Goal: Task Accomplishment & Management: Use online tool/utility

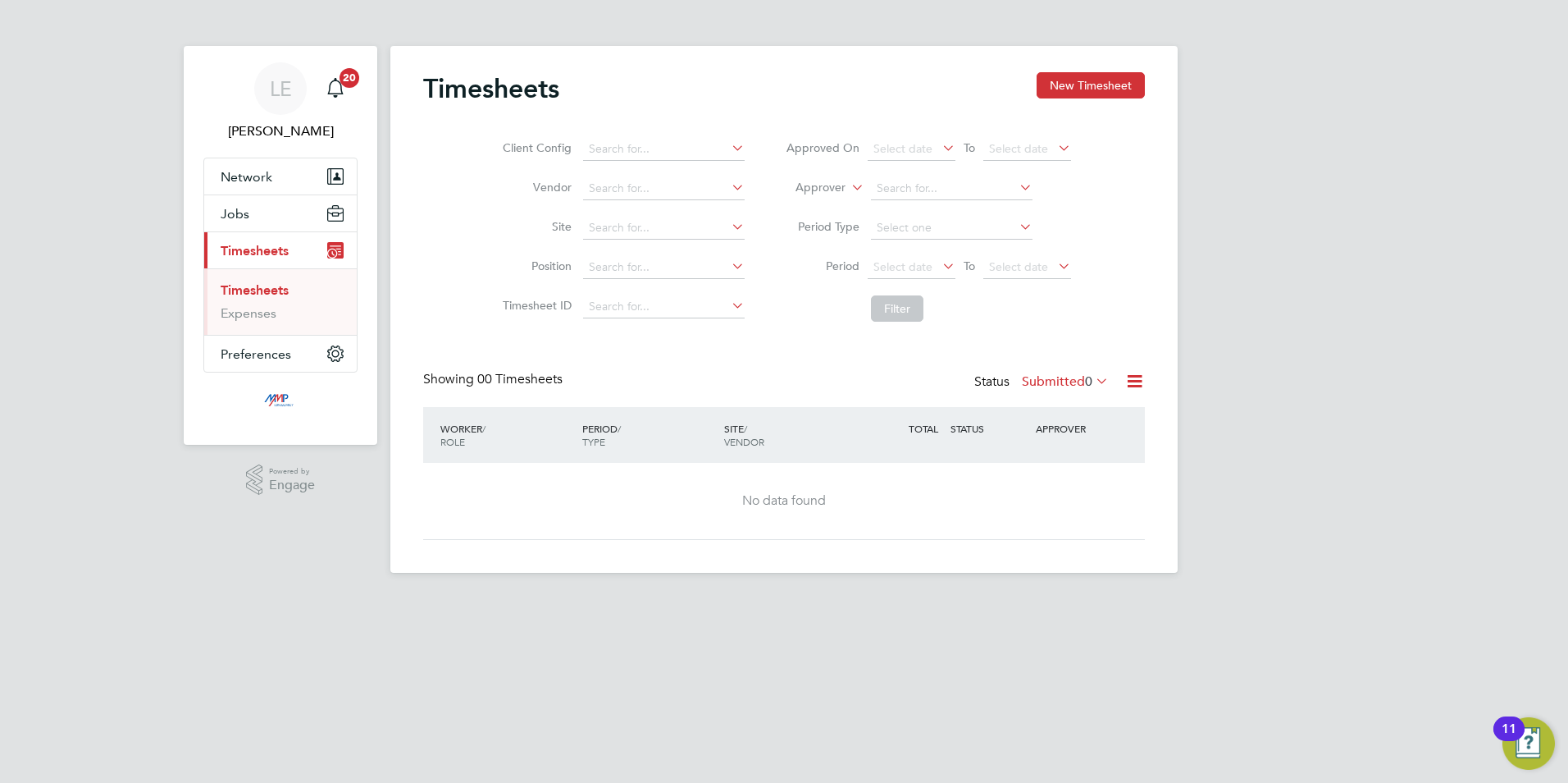
click at [255, 290] on link "Timesheets" at bounding box center [255, 290] width 68 height 15
click at [1090, 76] on button "New Timesheet" at bounding box center [1091, 85] width 109 height 26
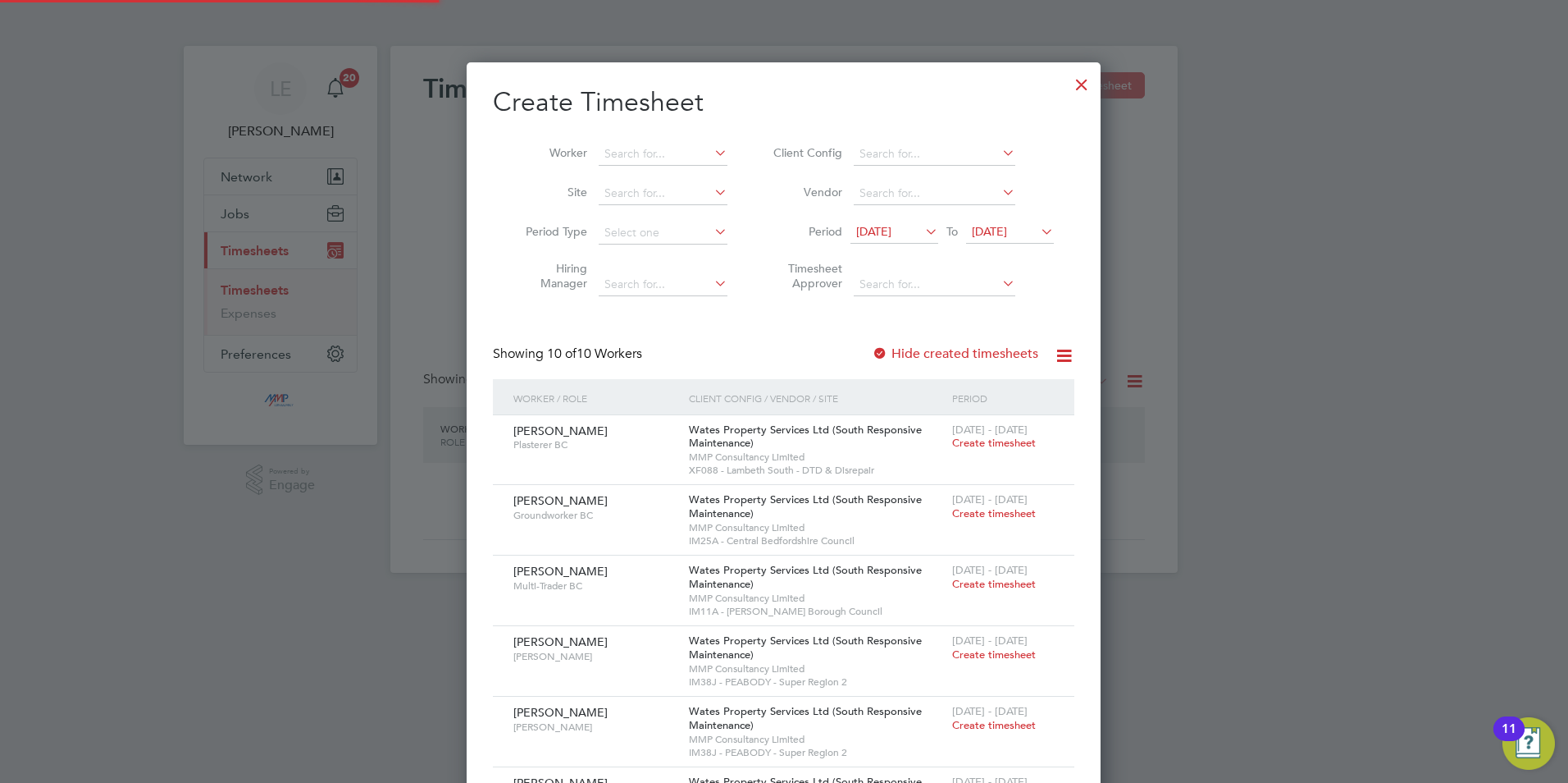
scroll to position [1091, 635]
click at [909, 240] on span "[DATE]" at bounding box center [894, 232] width 88 height 22
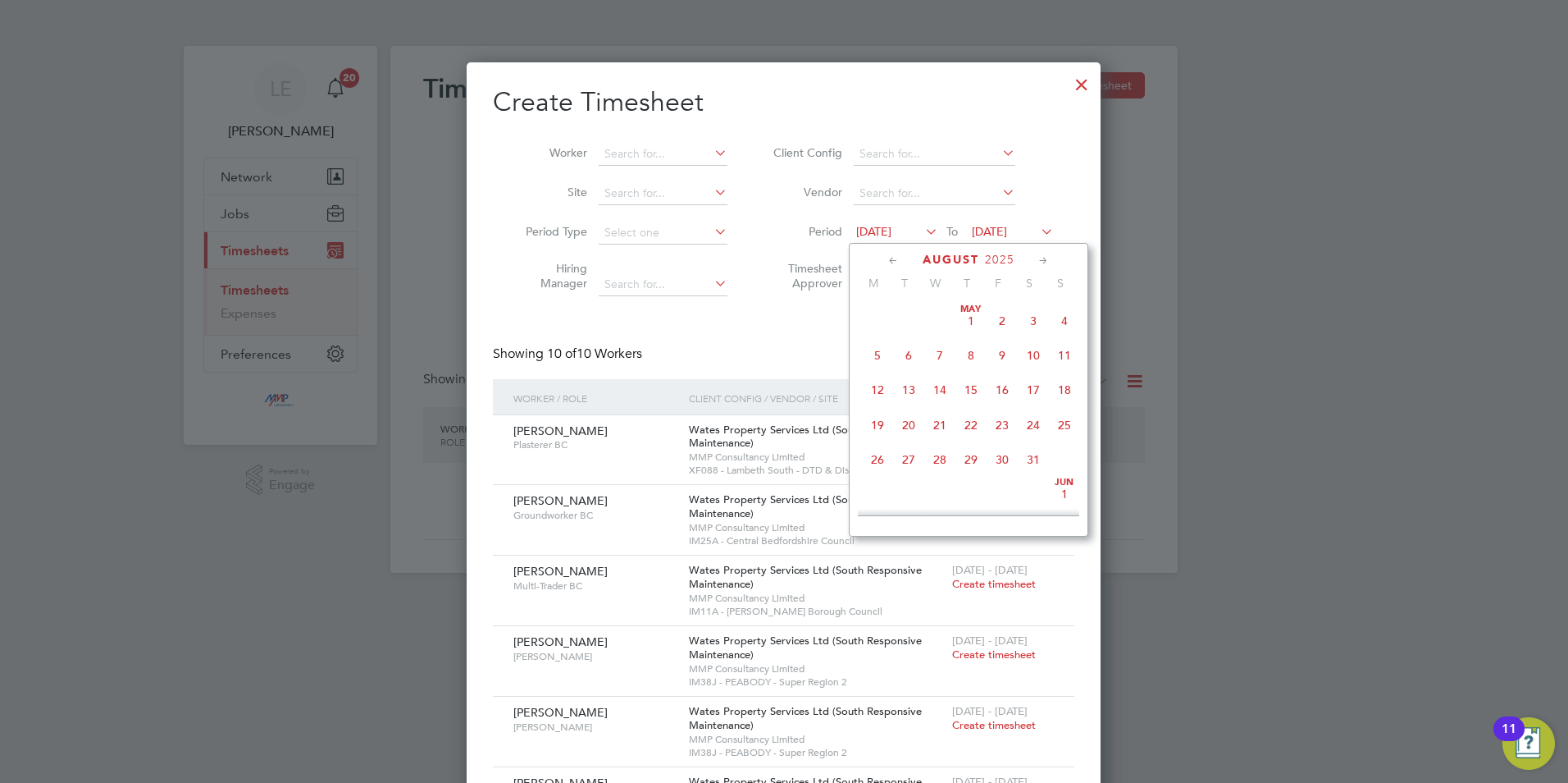
scroll to position [604, 0]
click at [1037, 414] on span "30" at bounding box center [1033, 409] width 31 height 31
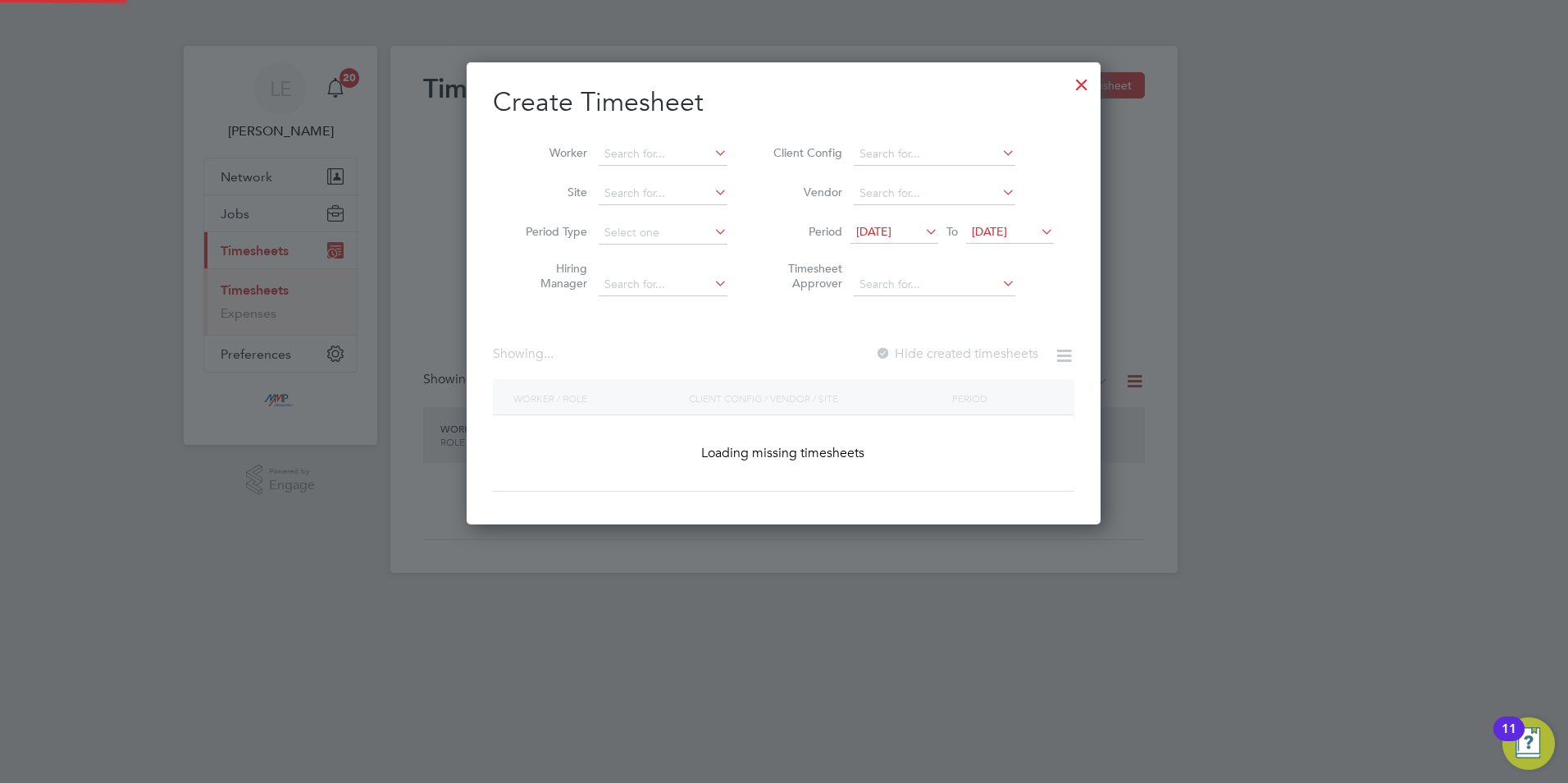
scroll to position [1656, 635]
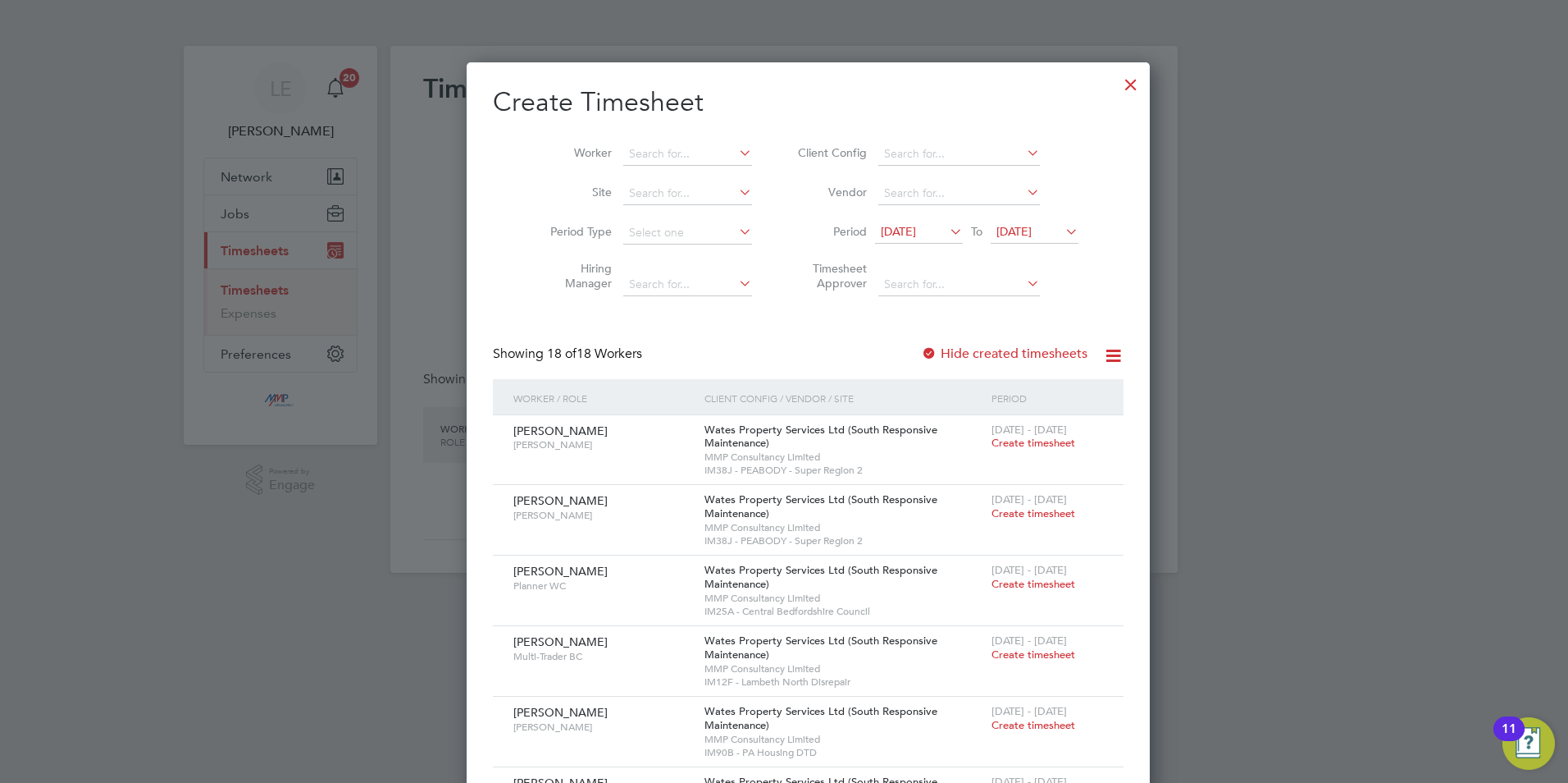
click at [921, 356] on label "Hide created timesheets" at bounding box center [1003, 354] width 167 height 16
click at [921, 347] on label "Hide created timesheets" at bounding box center [1003, 354] width 167 height 16
click at [913, 232] on span "[DATE]" at bounding box center [898, 231] width 36 height 15
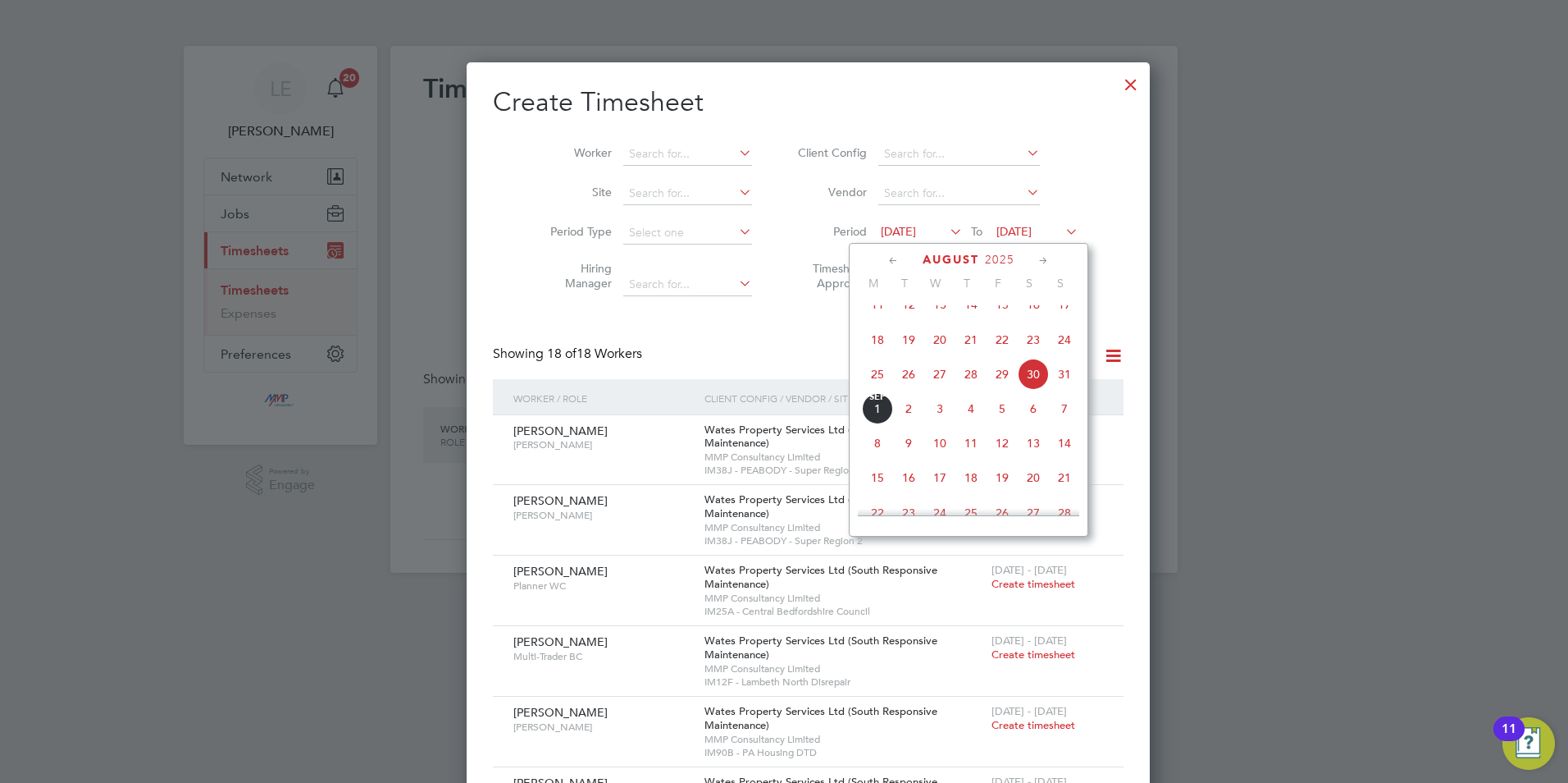
click at [1028, 354] on span "23" at bounding box center [1033, 339] width 31 height 31
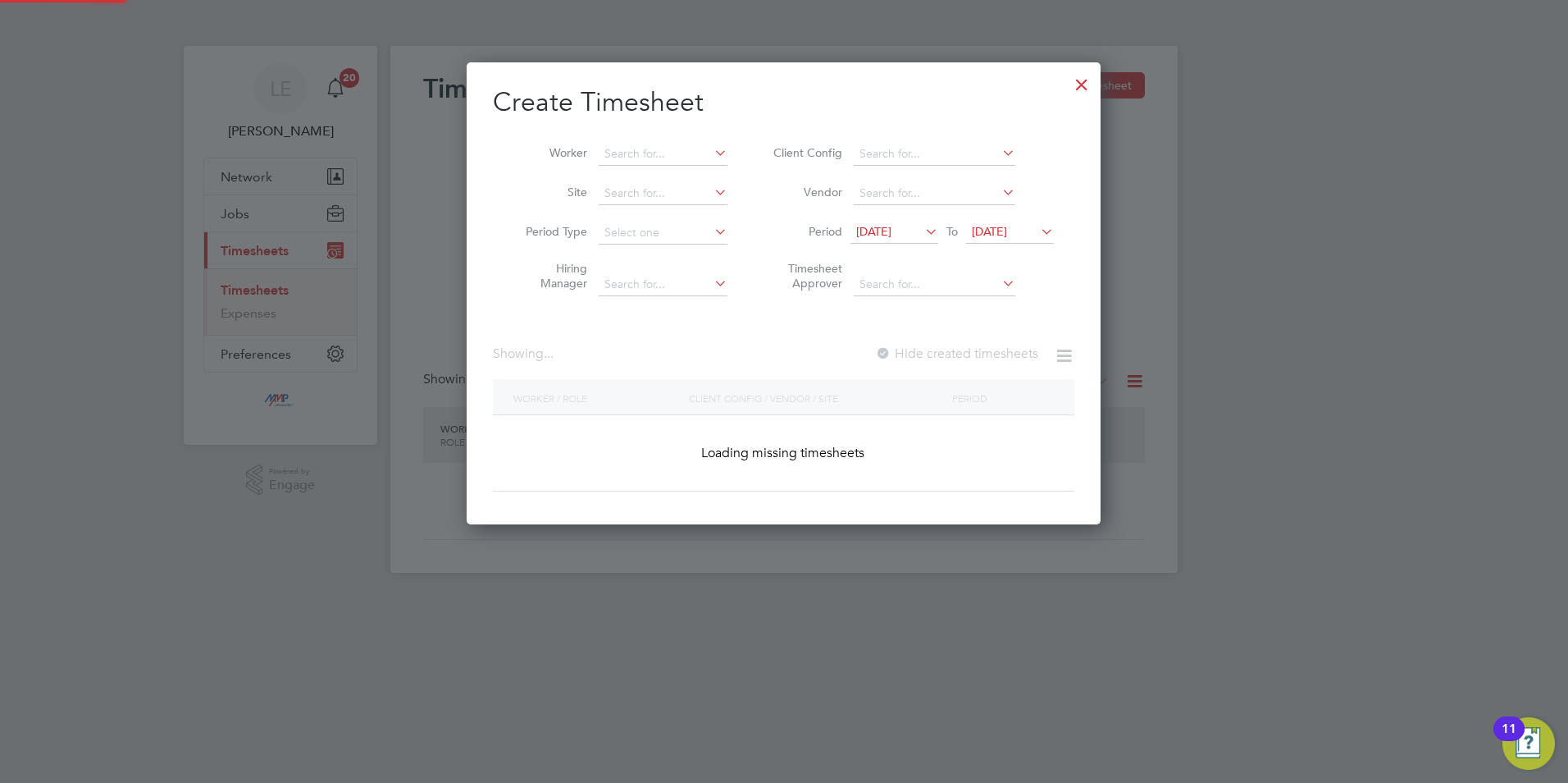
scroll to position [2353, 635]
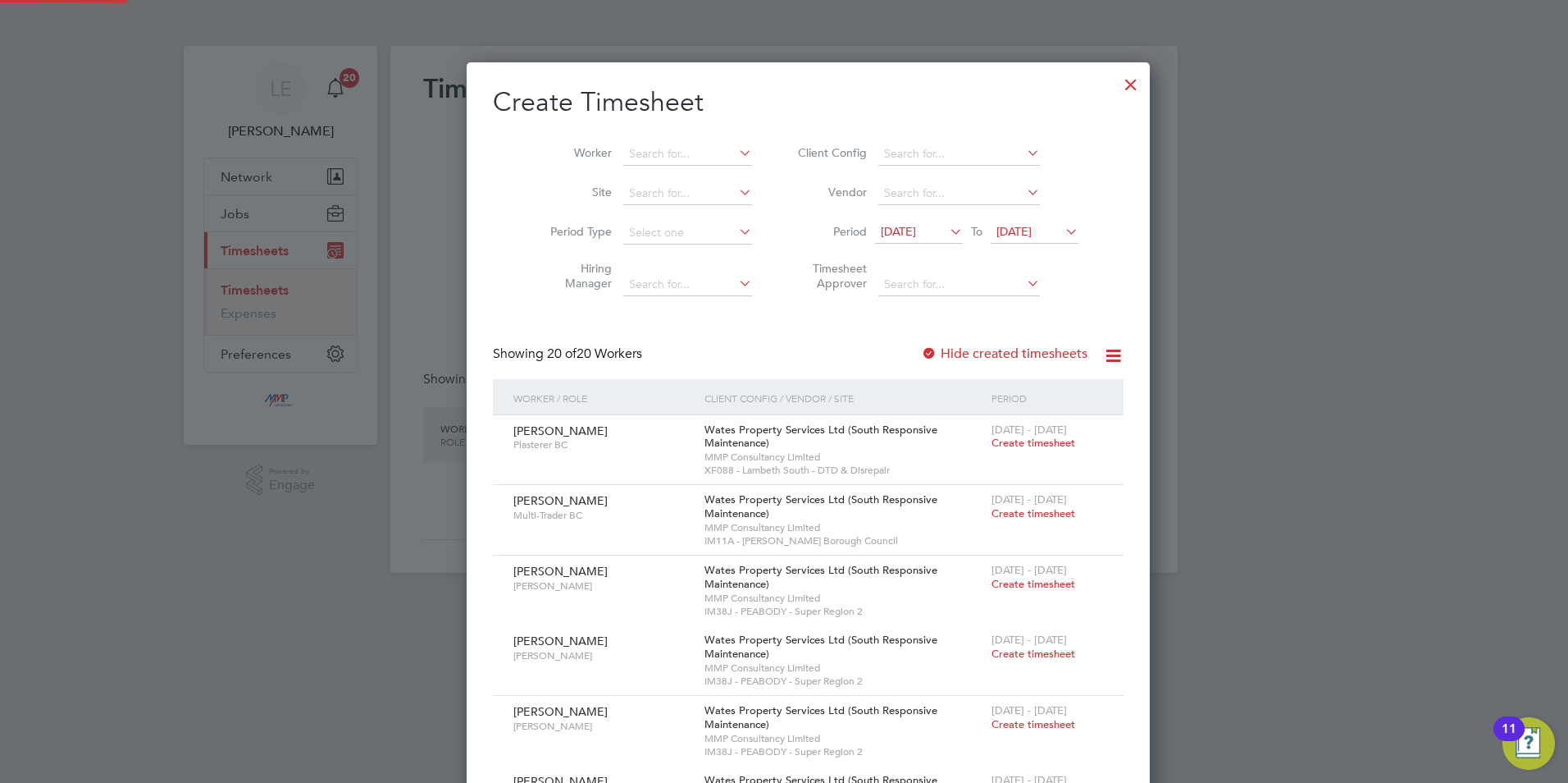
click at [921, 349] on label "Hide created timesheets" at bounding box center [1003, 354] width 167 height 16
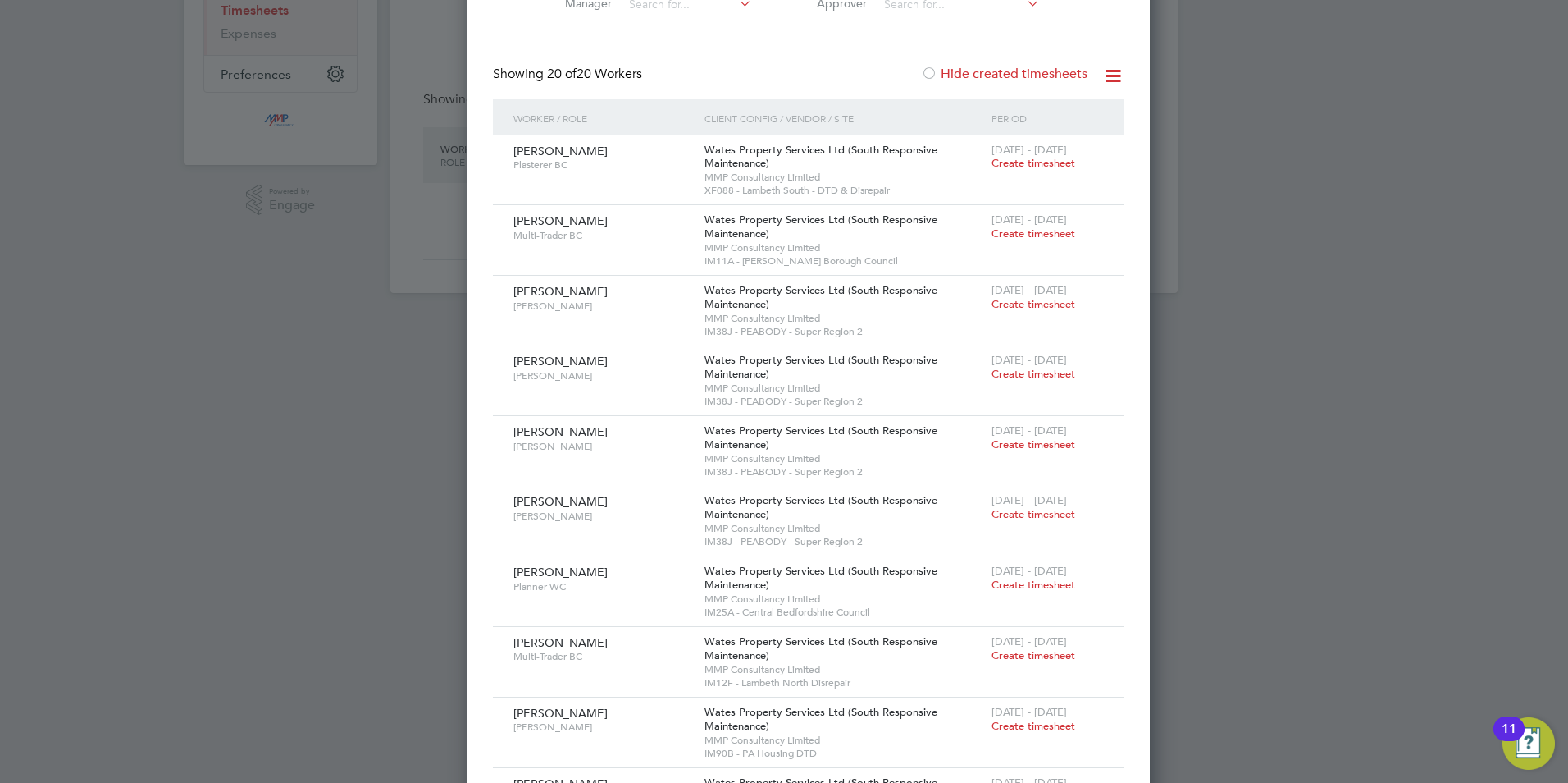
scroll to position [0, 0]
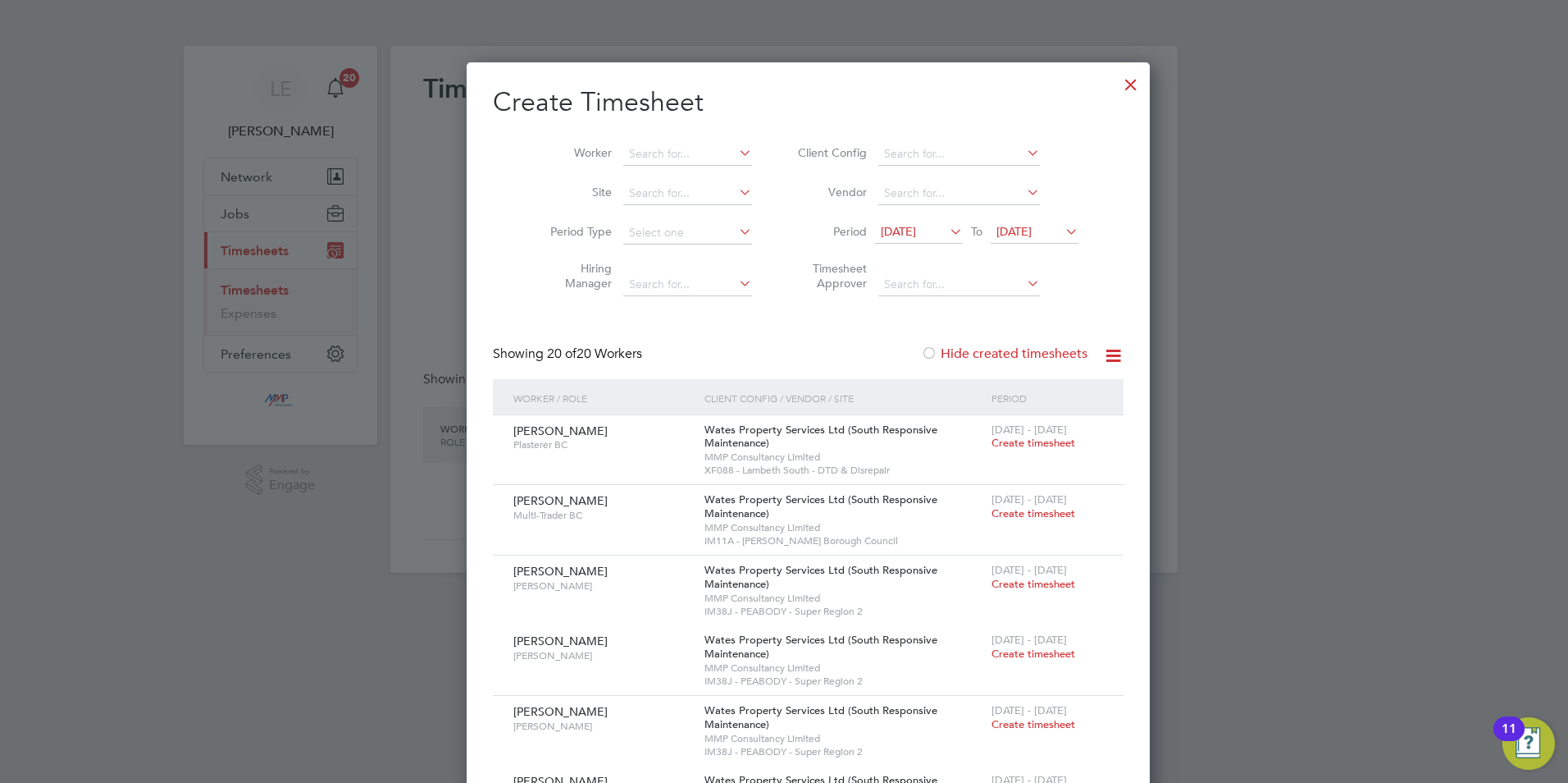
click at [921, 355] on label "Hide created timesheets" at bounding box center [1003, 354] width 167 height 16
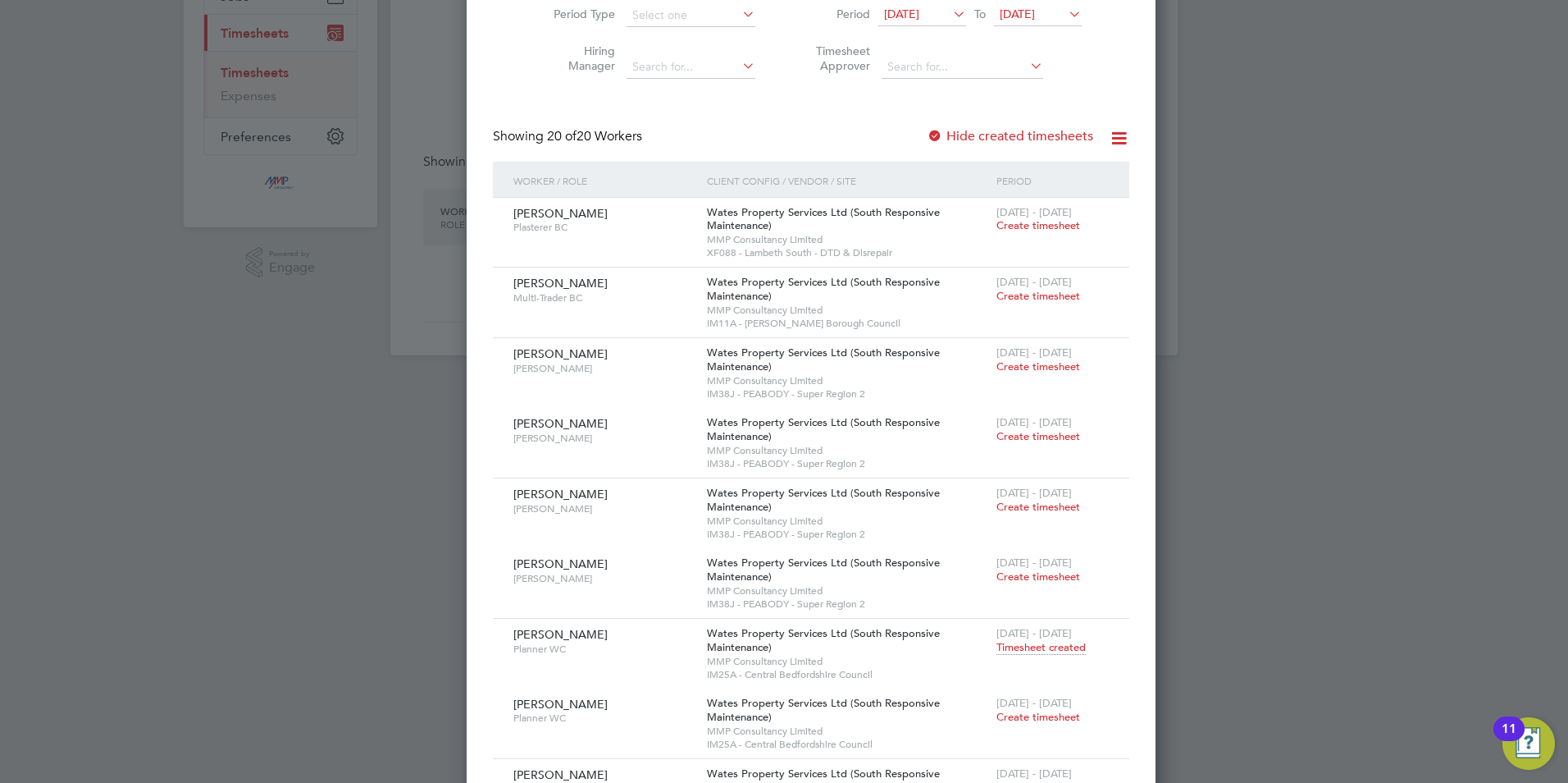
scroll to position [197, 0]
